Goal: Task Accomplishment & Management: Manage account settings

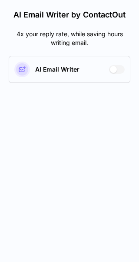
click at [111, 70] on div at bounding box center [113, 69] width 7 height 7
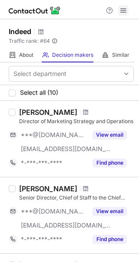
click at [124, 14] on span at bounding box center [123, 10] width 7 height 7
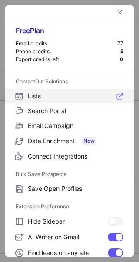
click at [41, 99] on span "Lists" at bounding box center [76, 96] width 96 height 8
